Goal: Check status: Check status

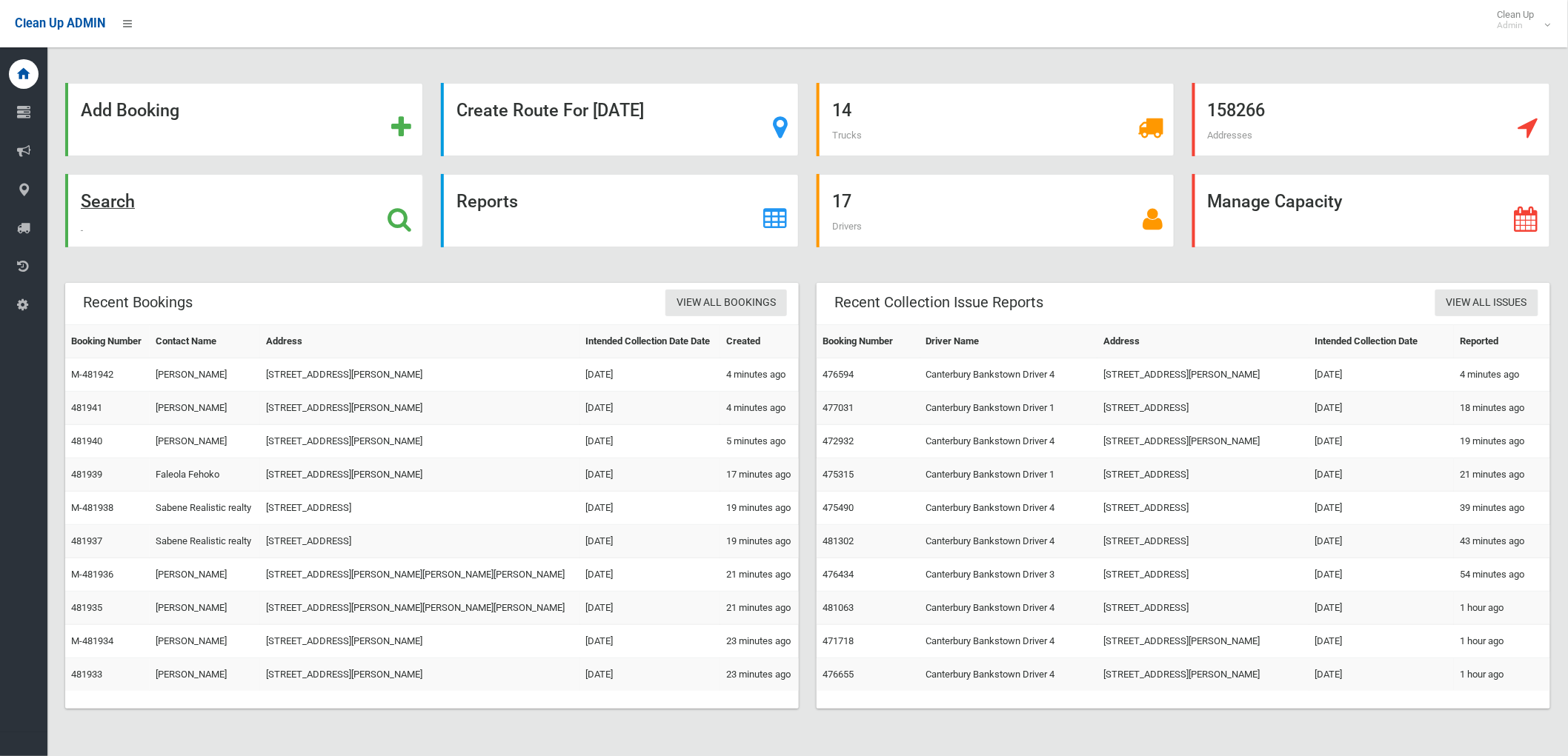
click at [395, 220] on icon at bounding box center [399, 219] width 24 height 25
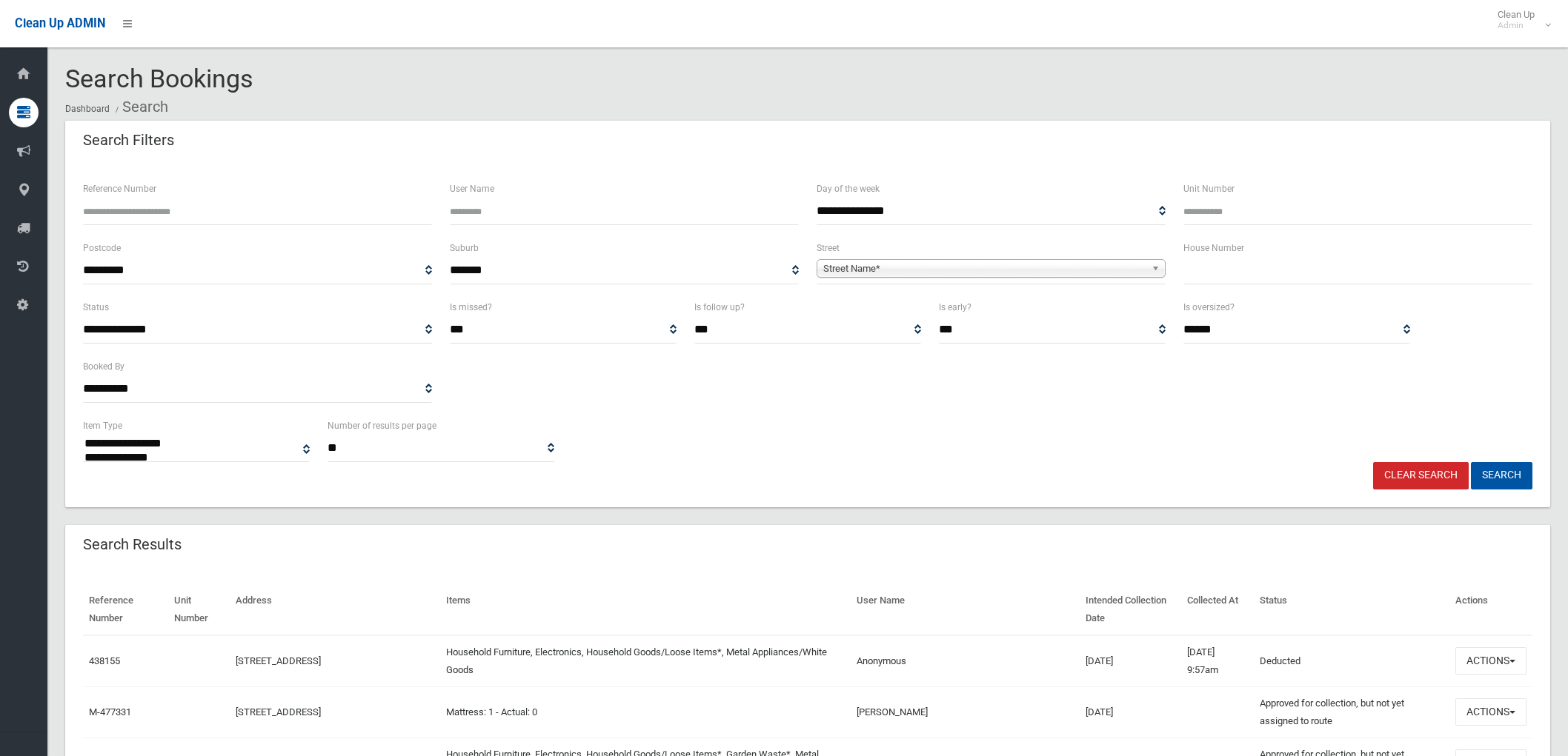
select select
click at [1155, 269] on b at bounding box center [1158, 268] width 14 height 17
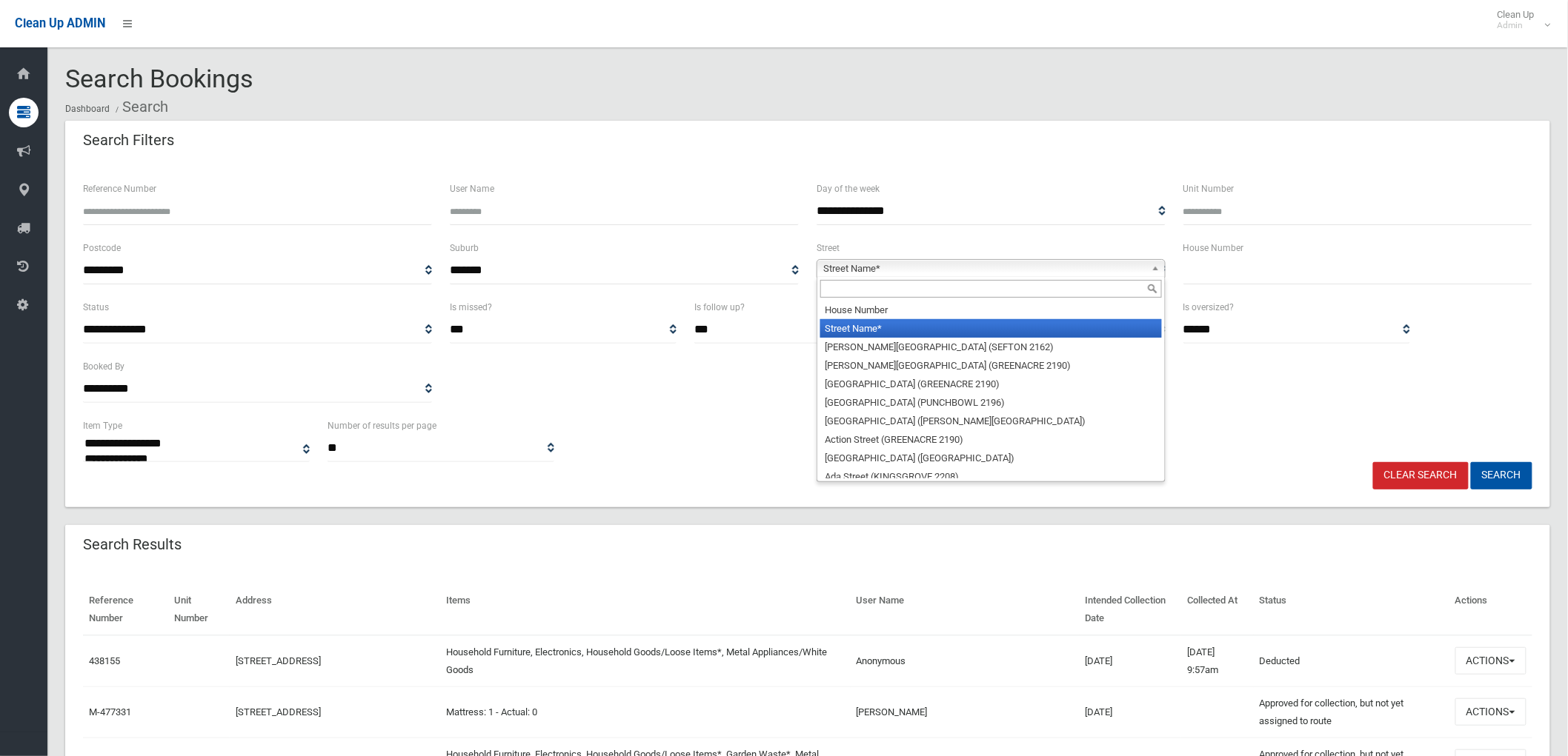
click at [870, 291] on input "text" at bounding box center [991, 288] width 342 height 18
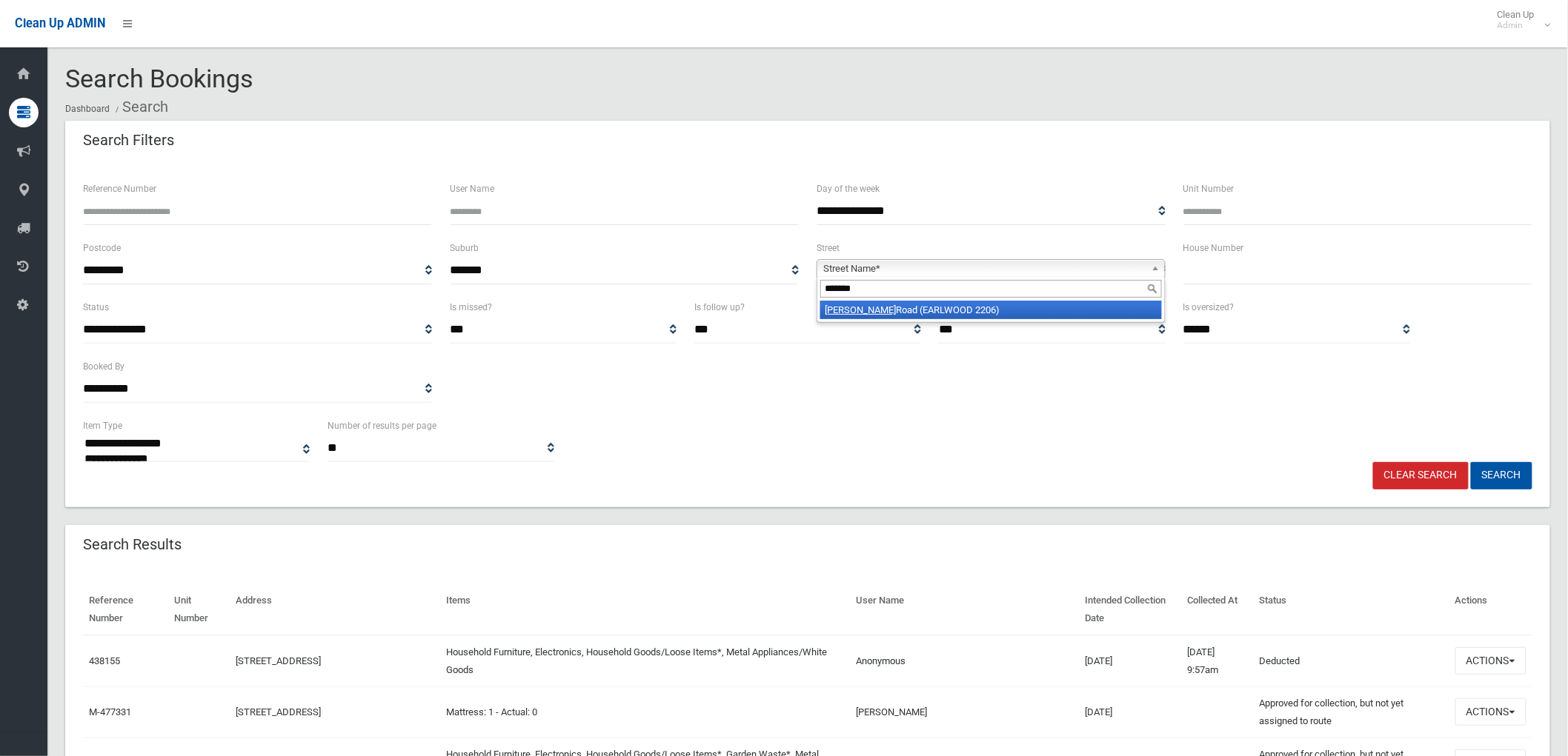
type input "*******"
click at [953, 310] on li "[PERSON_NAME] Road (EARLWOOD 2206)" at bounding box center [991, 309] width 342 height 18
click at [1204, 269] on input "text" at bounding box center [1358, 271] width 349 height 27
type input "*****"
click at [1486, 468] on button "Search" at bounding box center [1502, 476] width 61 height 27
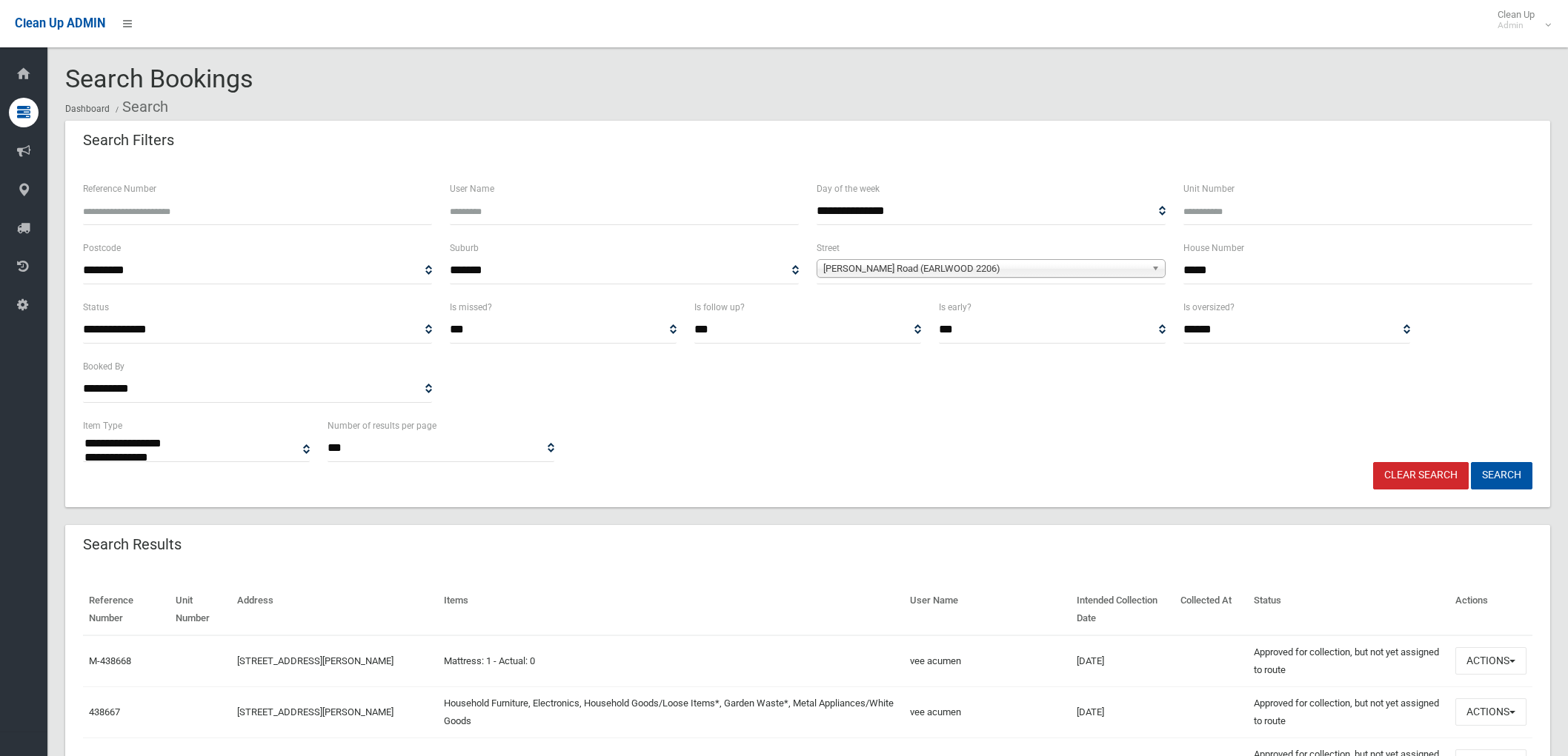
select select
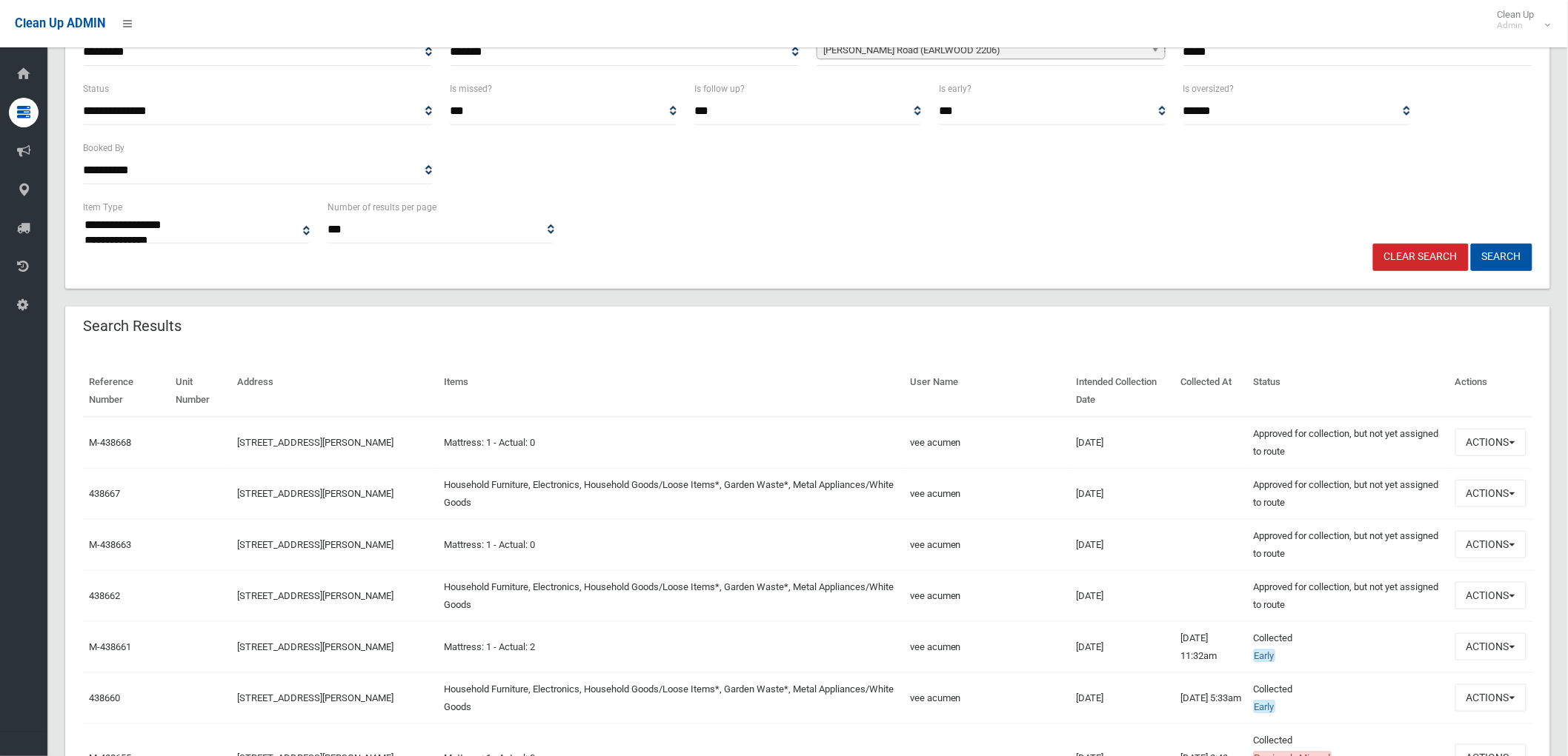
scroll to position [247, 0]
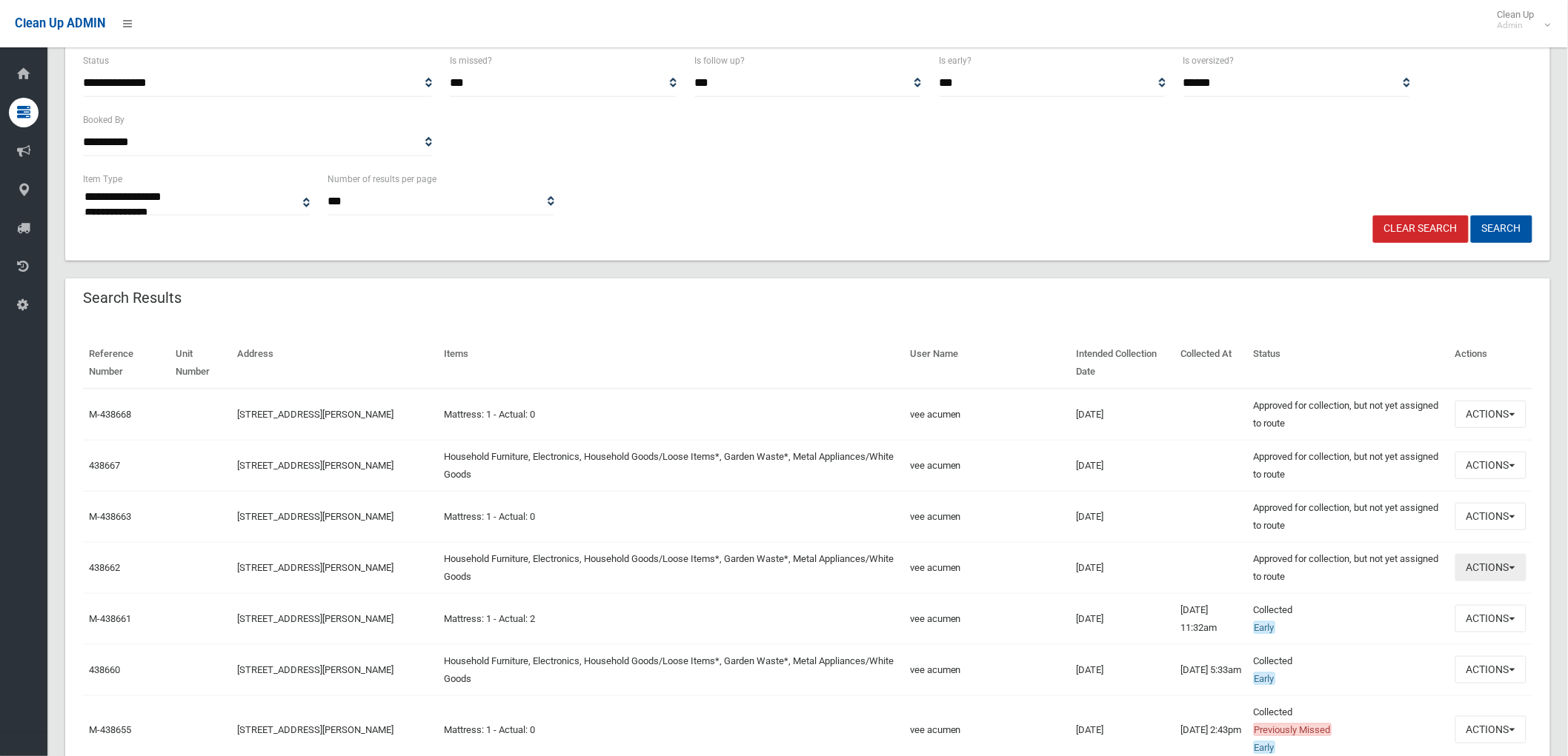
click at [1495, 564] on button "Actions" at bounding box center [1491, 567] width 71 height 27
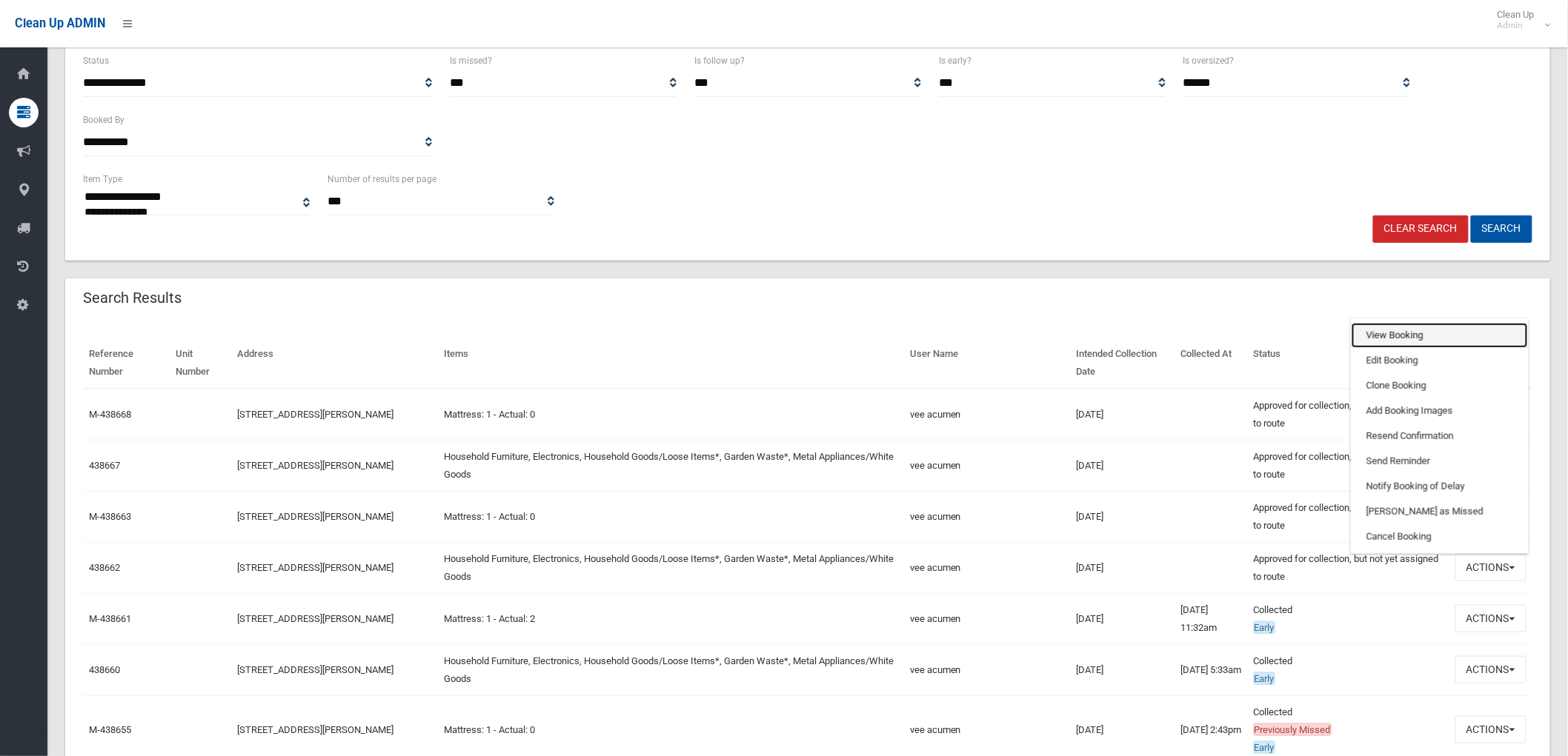
click at [1409, 330] on link "View Booking" at bounding box center [1440, 335] width 176 height 25
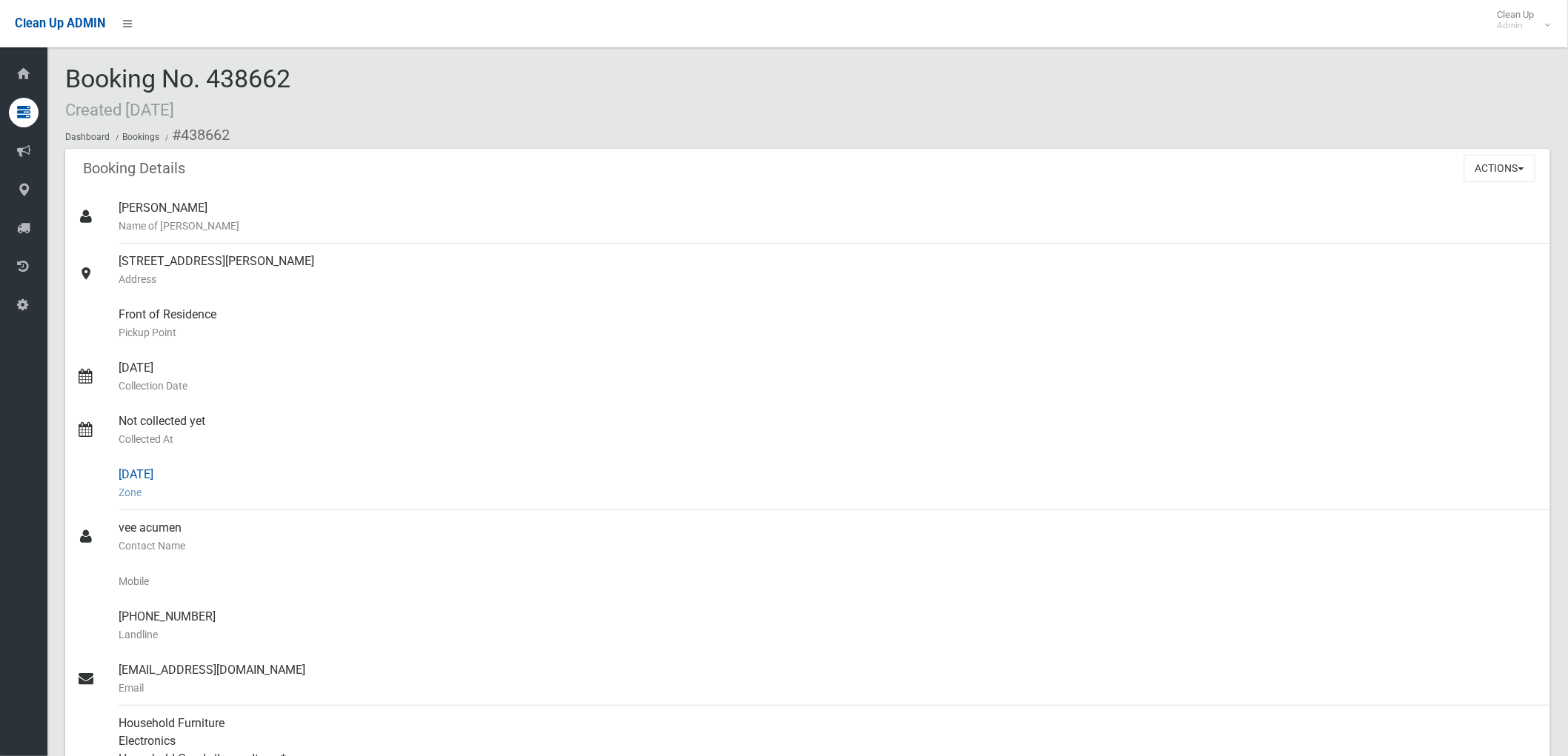
drag, startPoint x: 69, startPoint y: 72, endPoint x: 213, endPoint y: 495, distance: 446.8
copy section "Booking No. 438662 Created 15/01/2025 Dashboard Bookings #438662 Booking Detail…"
